Goal: Information Seeking & Learning: Learn about a topic

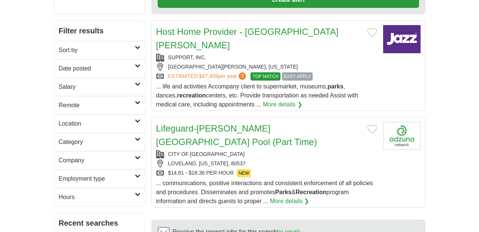
scroll to position [142, 0]
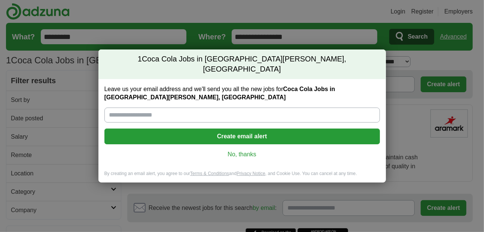
click at [239, 150] on link "No, thanks" at bounding box center [243, 154] width 264 height 8
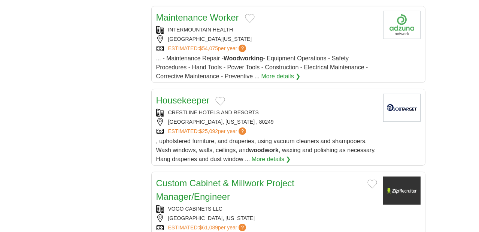
scroll to position [821, 0]
